Goal: Transaction & Acquisition: Purchase product/service

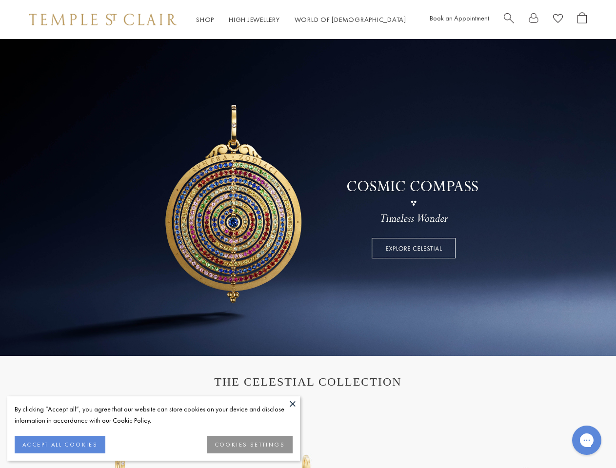
click at [292, 404] on button at bounding box center [292, 403] width 15 height 15
click at [59, 444] on button "ACCEPT ALL COOKIES" at bounding box center [60, 445] width 91 height 18
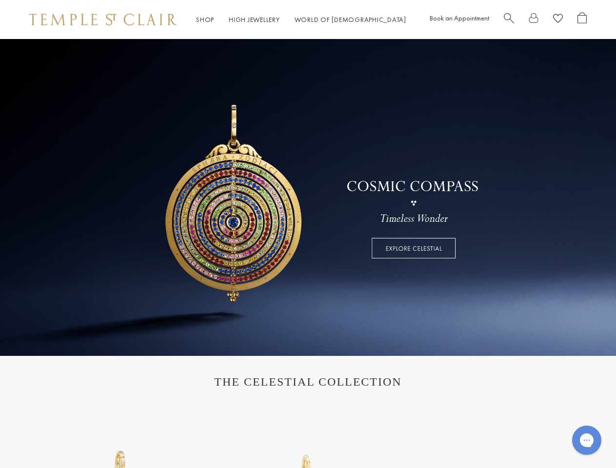
click at [205, 19] on link "Shop Shop" at bounding box center [205, 19] width 18 height 9
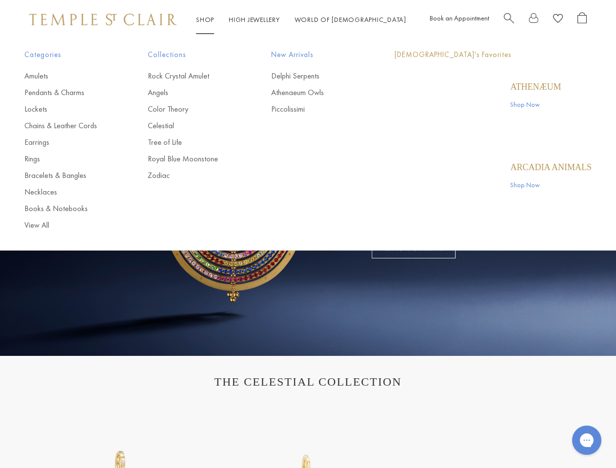
click at [326, 19] on link "World of [GEOGRAPHIC_DATA][DEMOGRAPHIC_DATA]" at bounding box center [350, 19] width 112 height 9
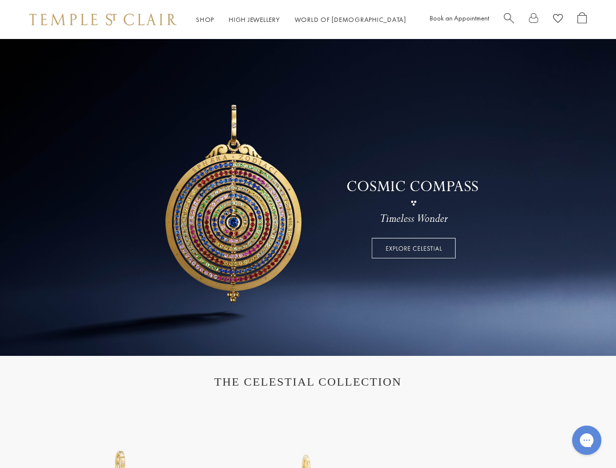
click at [586, 440] on icon "Gorgias live chat" at bounding box center [585, 439] width 9 height 9
